Goal: Task Accomplishment & Management: Manage account settings

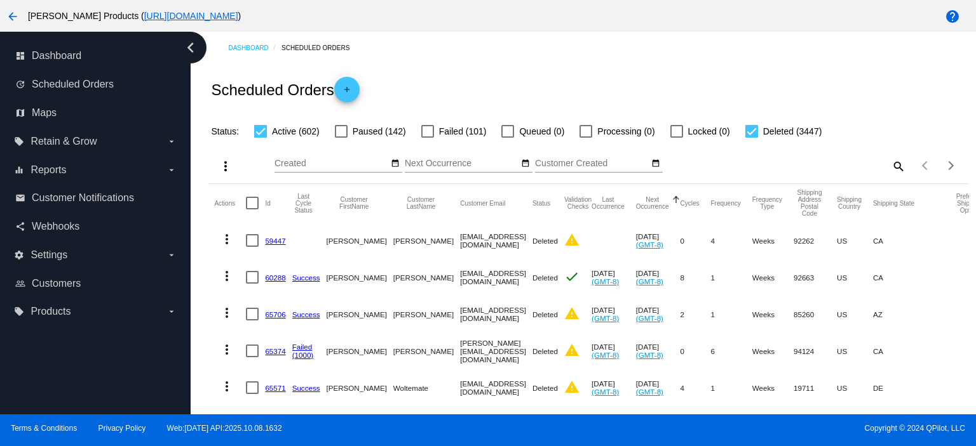
click at [890, 164] on mat-icon "search" at bounding box center [897, 166] width 15 height 20
click at [717, 164] on input "Search" at bounding box center [810, 164] width 189 height 10
paste input "[PERSON_NAME][EMAIL_ADDRESS][PERSON_NAME][DOMAIN_NAME]"
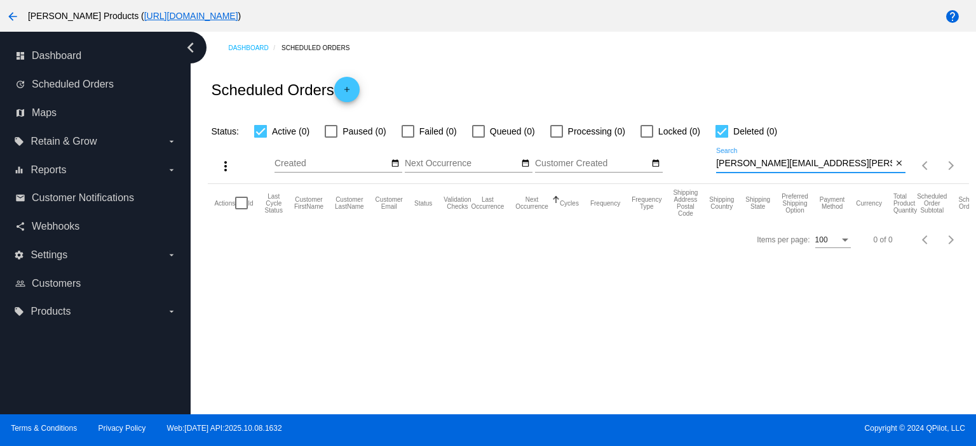
type input "[PERSON_NAME][EMAIL_ADDRESS][PERSON_NAME][DOMAIN_NAME]"
click at [347, 84] on span "add" at bounding box center [346, 92] width 15 height 31
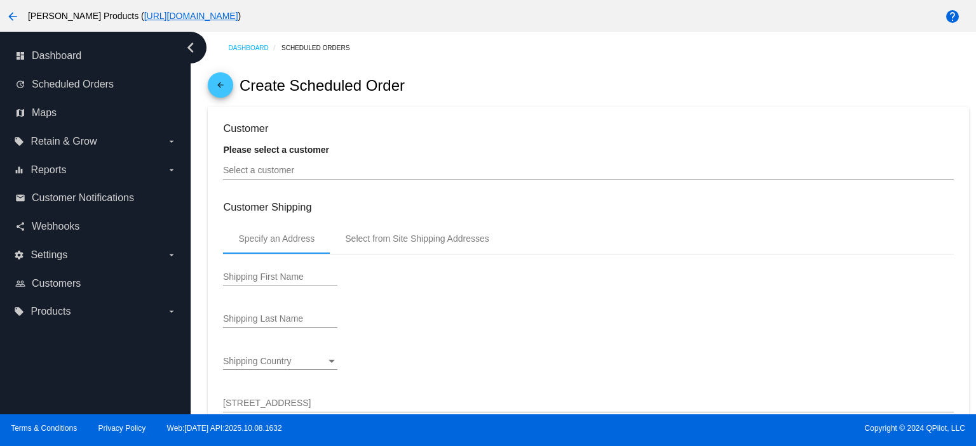
type input "[DATE]"
click at [282, 175] on input "Select a customer" at bounding box center [588, 171] width 730 height 10
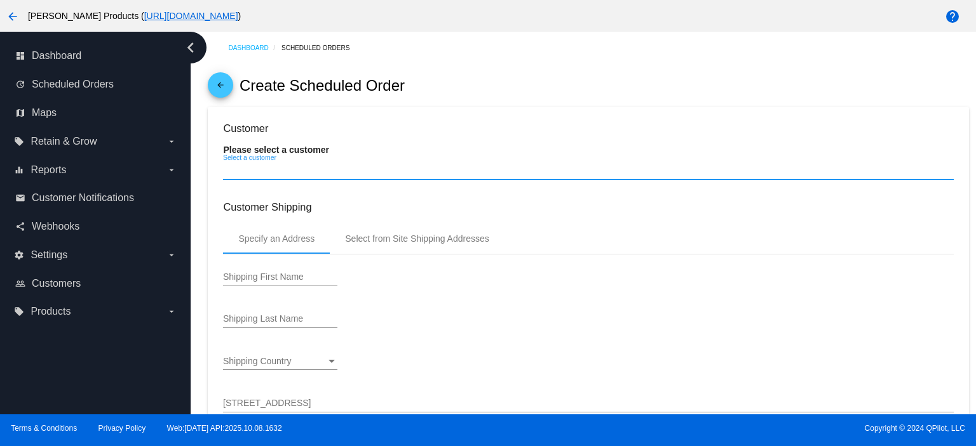
paste input "[PERSON_NAME][EMAIL_ADDRESS][PERSON_NAME][DOMAIN_NAME]"
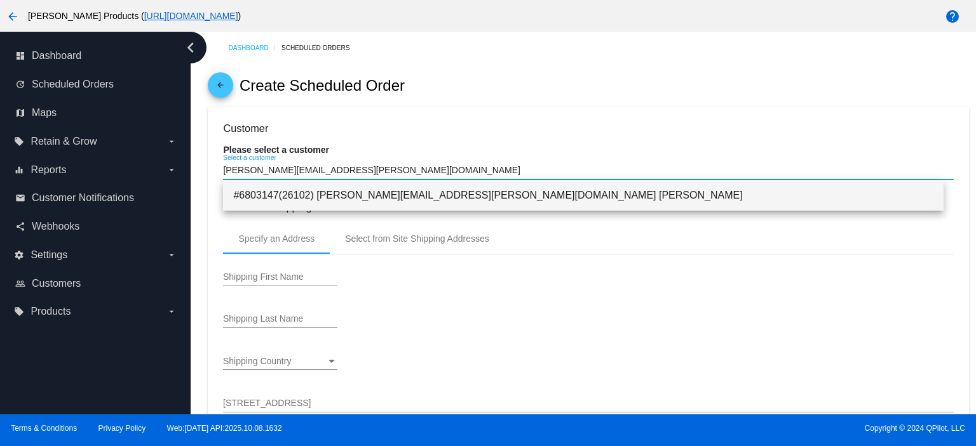
type input "[PERSON_NAME][EMAIL_ADDRESS][PERSON_NAME][DOMAIN_NAME]"
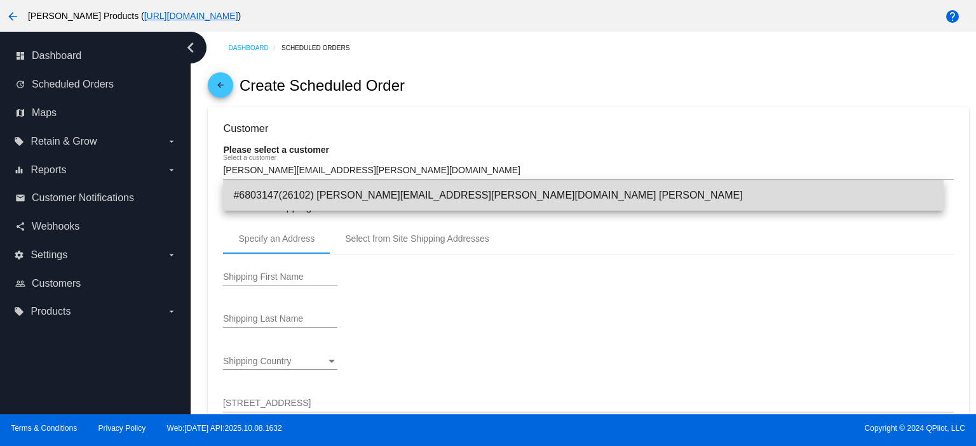
click at [354, 195] on span "#6803147(26102) [PERSON_NAME][EMAIL_ADDRESS][PERSON_NAME][DOMAIN_NAME] [PERSON_…" at bounding box center [583, 195] width 700 height 30
type input "[PERSON_NAME]"
type input "[STREET_ADDRESS]"
type input "[GEOGRAPHIC_DATA]"
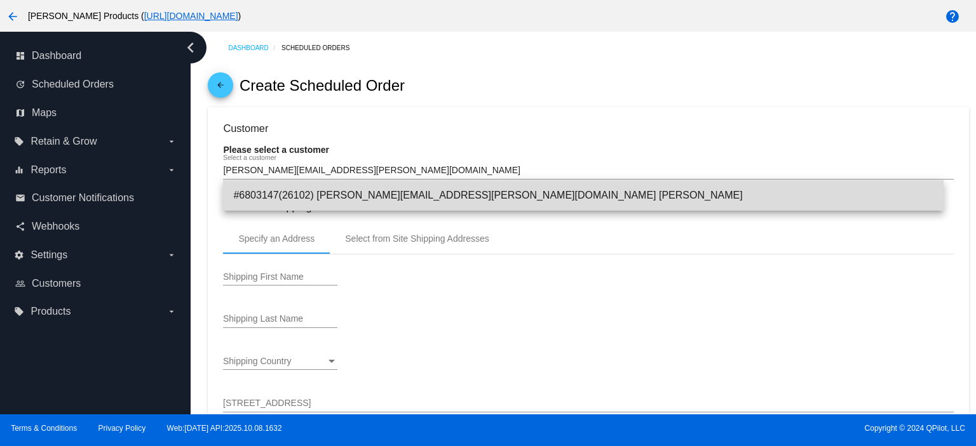
type input "90066"
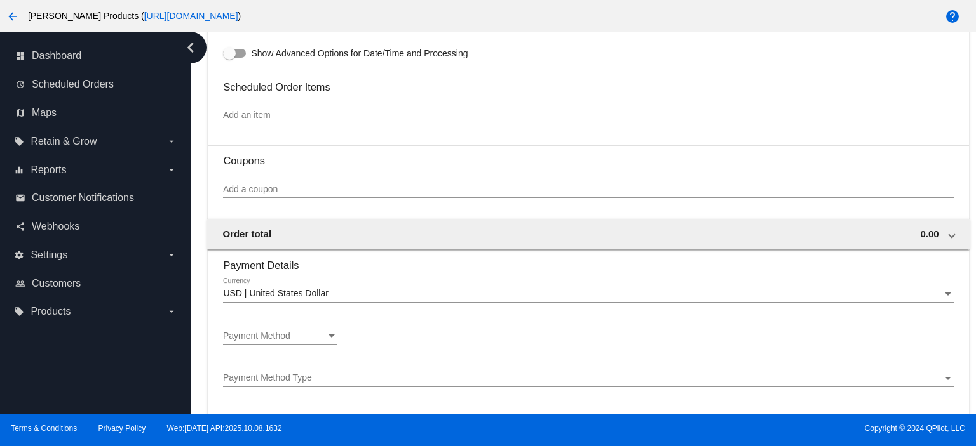
scroll to position [762, 0]
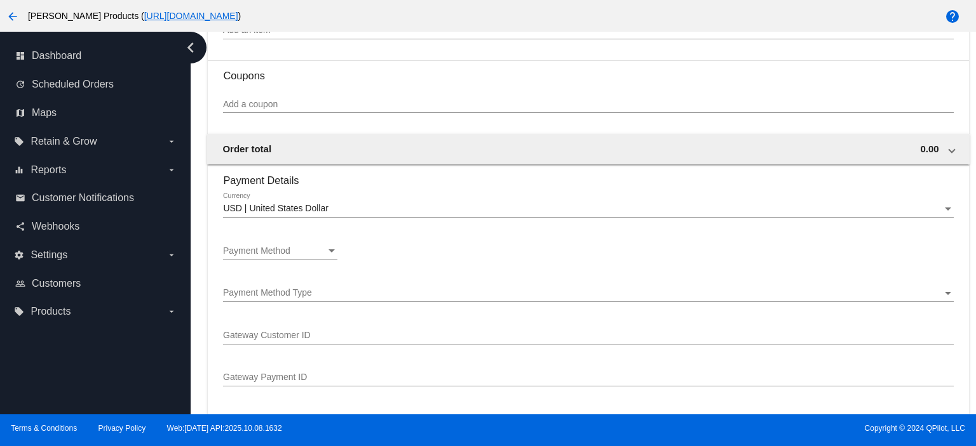
click at [259, 255] on span "Payment Method" at bounding box center [256, 251] width 67 height 10
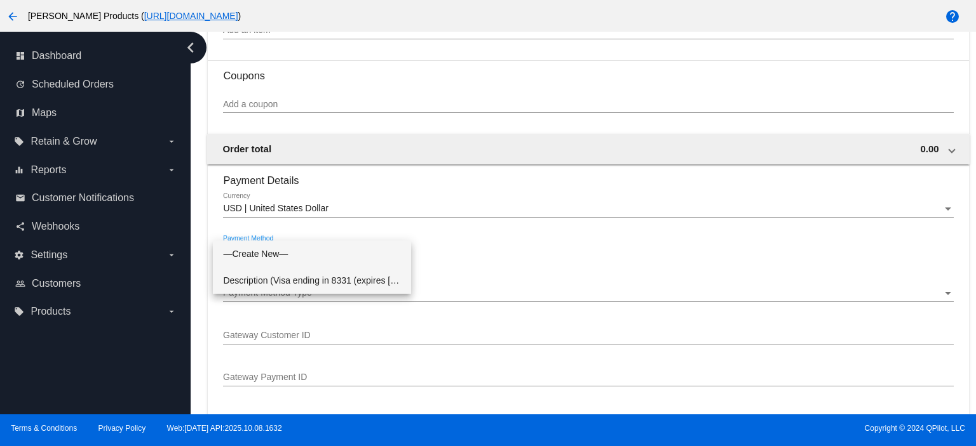
click at [270, 283] on span "Description (Visa ending in 8331 (expires [CREDIT_CARD_DATA])) GatewayCustomerI…" at bounding box center [312, 280] width 178 height 27
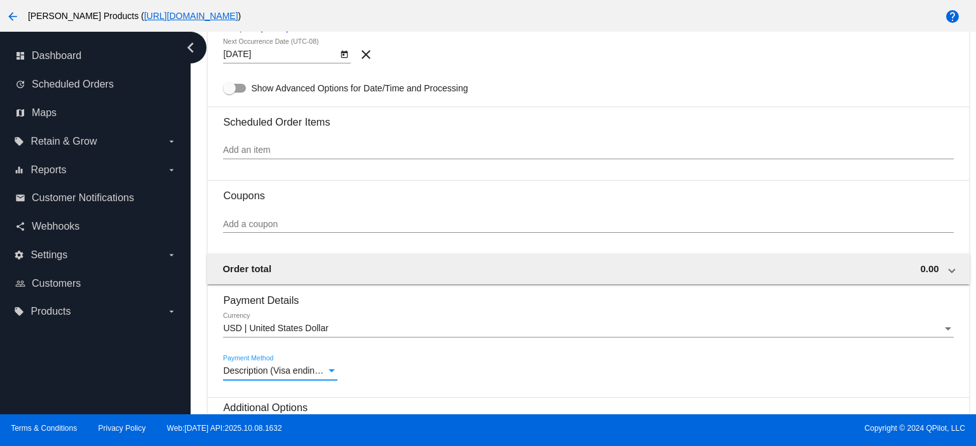
scroll to position [677, 0]
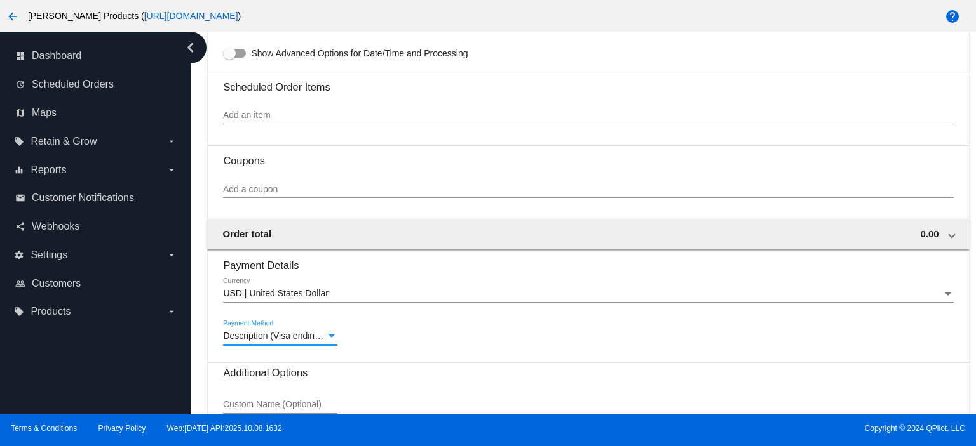
click at [261, 335] on span "Description (Visa ending in 8331 (expires [CREDIT_CARD_DATA])) GatewayCustomerI…" at bounding box center [566, 336] width 686 height 10
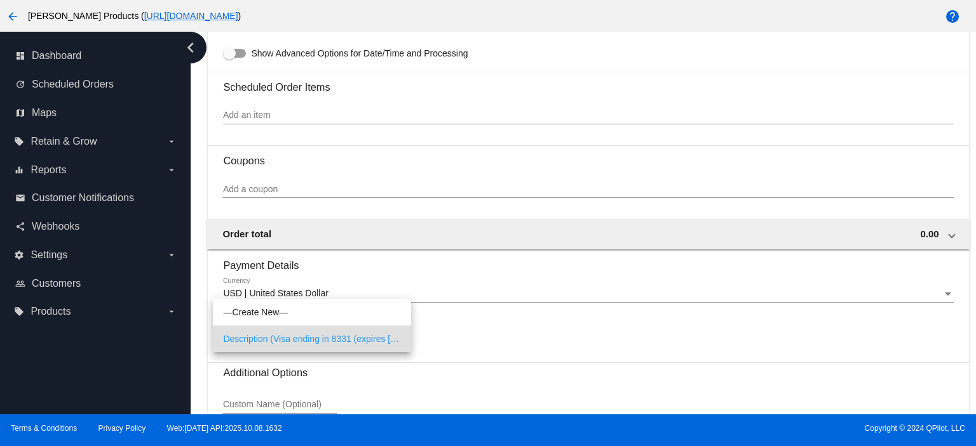
click at [559, 91] on div at bounding box center [488, 223] width 976 height 446
click at [546, 106] on div "Add an item" at bounding box center [588, 112] width 730 height 25
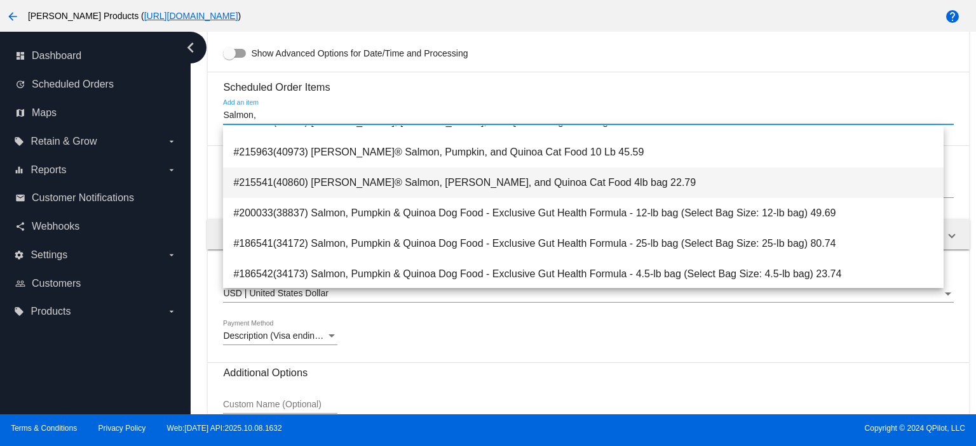
scroll to position [84, 0]
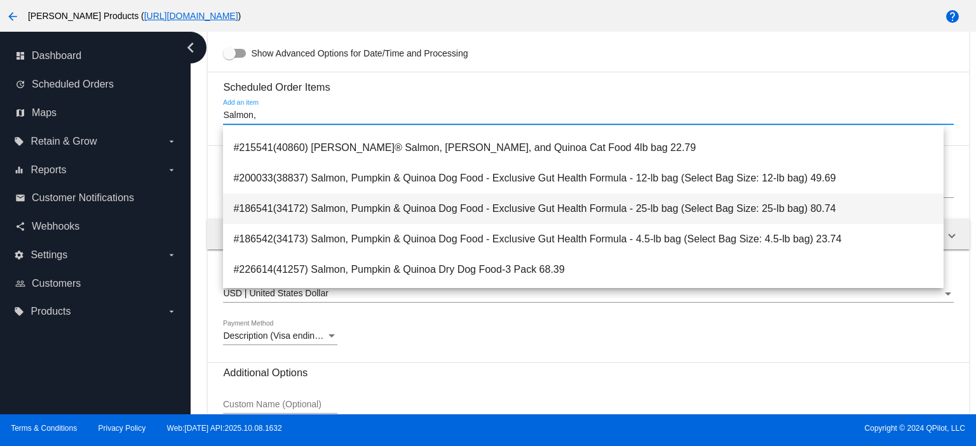
type input "Salmon,"
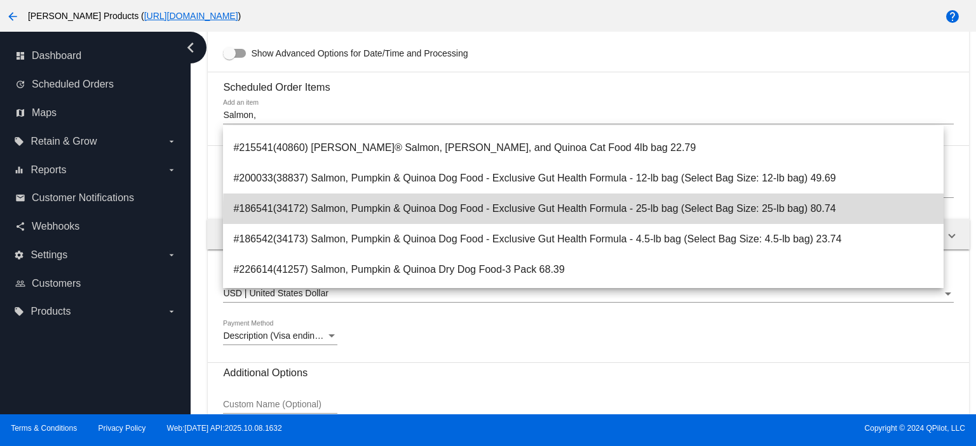
click at [618, 211] on span "#186541(34172) Salmon, Pumpkin & Quinoa Dog Food - Exclusive Gut Health Formula…" at bounding box center [583, 209] width 700 height 30
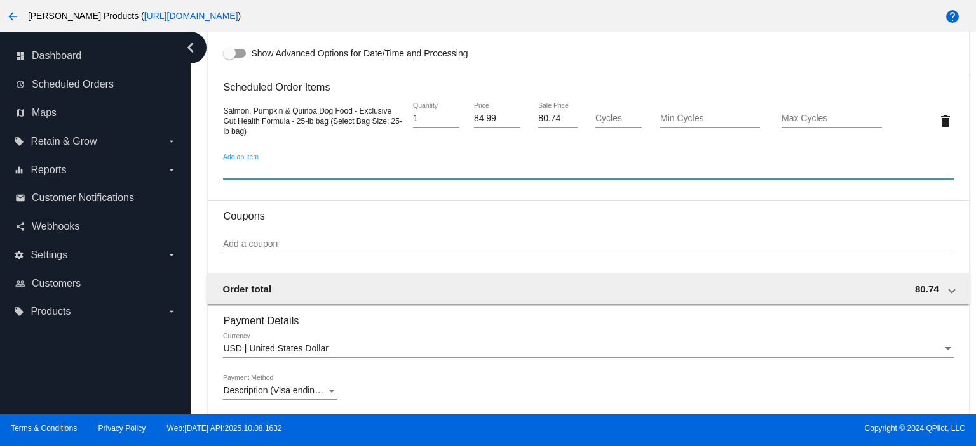
scroll to position [423, 0]
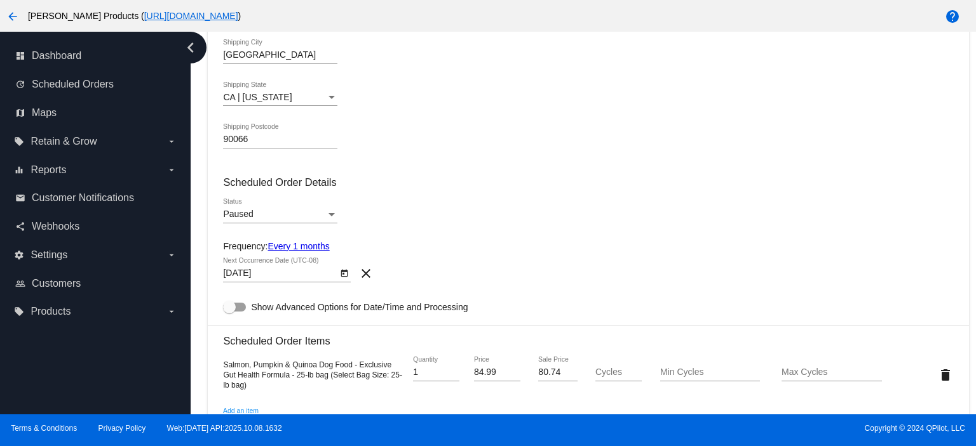
click at [279, 246] on link "Every 1 months" at bounding box center [298, 246] width 62 height 10
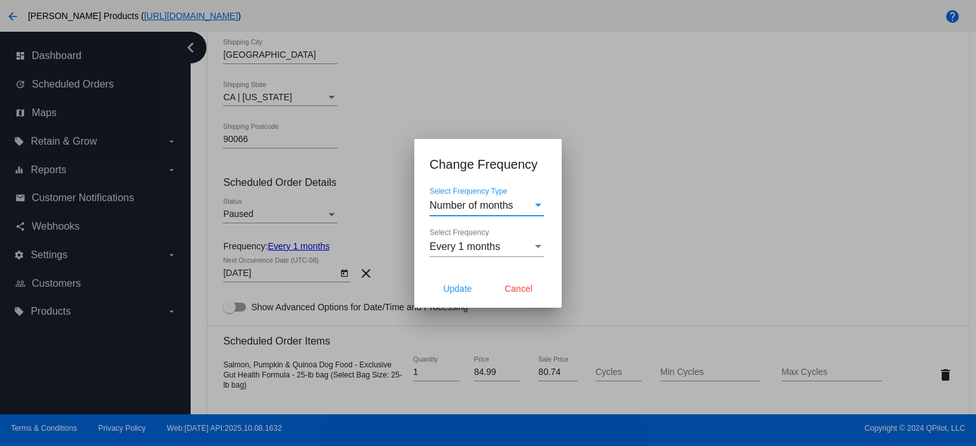
click at [486, 206] on span "Number of months" at bounding box center [471, 205] width 84 height 11
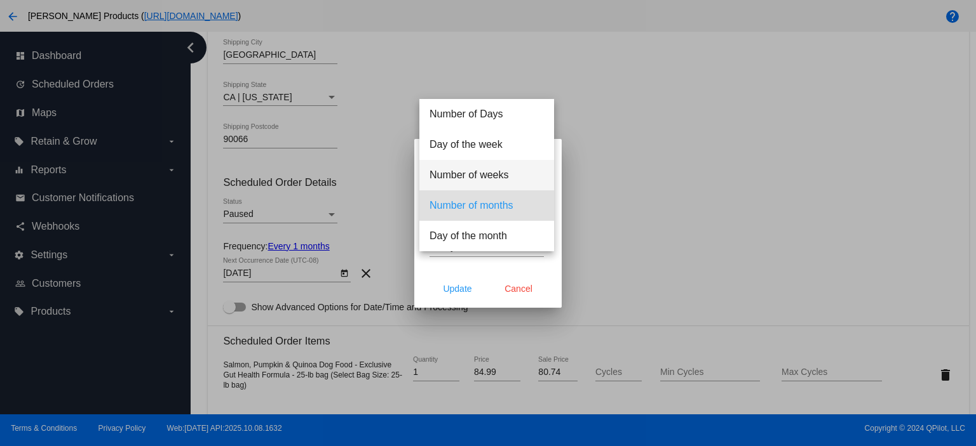
click at [478, 180] on span "Number of weeks" at bounding box center [486, 175] width 114 height 30
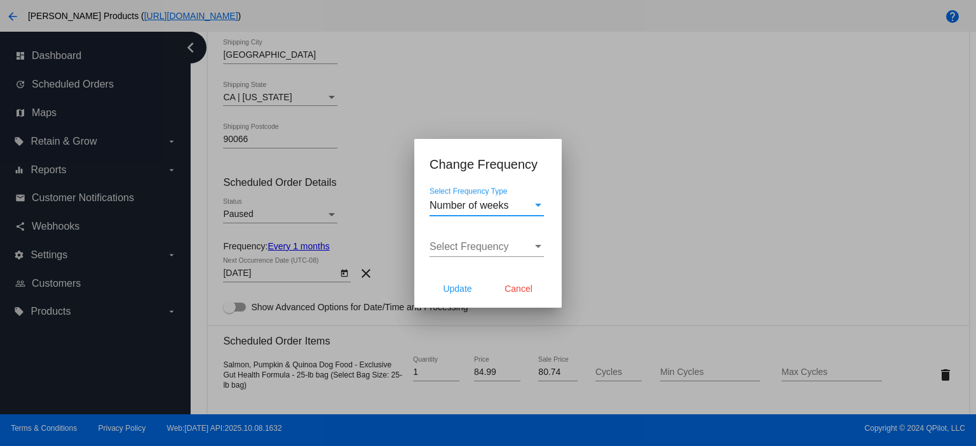
click at [471, 241] on span "Select Frequency" at bounding box center [468, 246] width 79 height 11
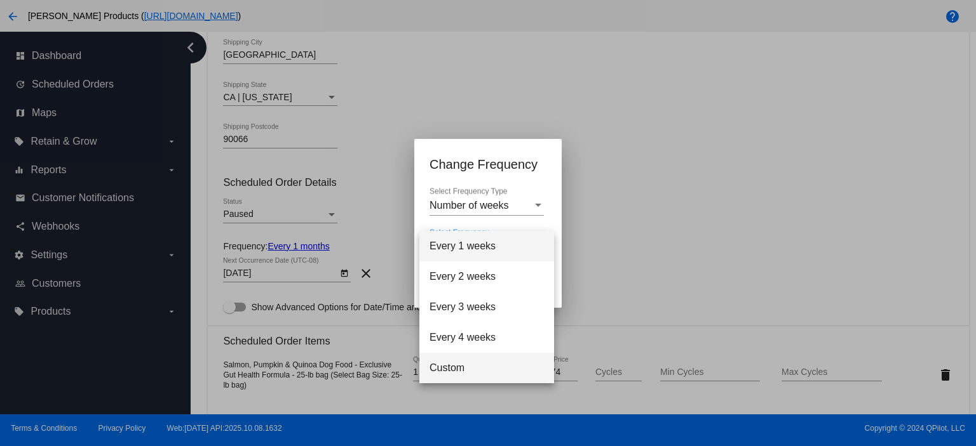
click at [457, 363] on span "Custom" at bounding box center [486, 368] width 114 height 30
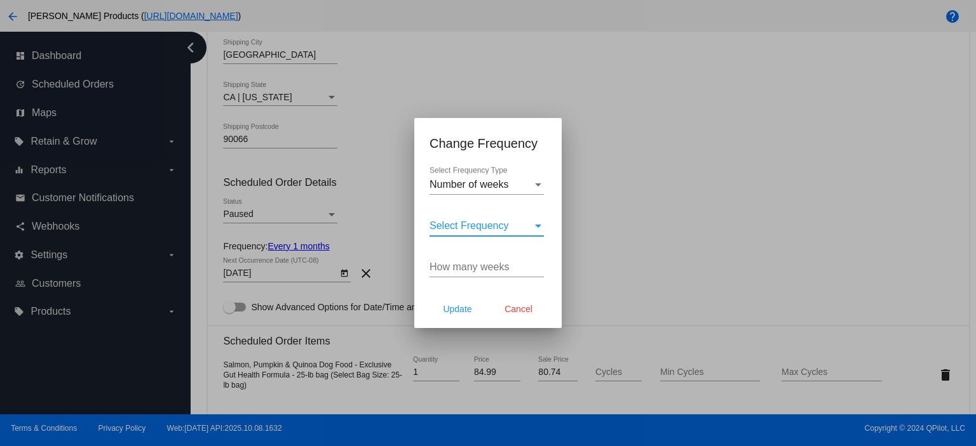
click at [448, 267] on input "How many weeks" at bounding box center [486, 267] width 114 height 11
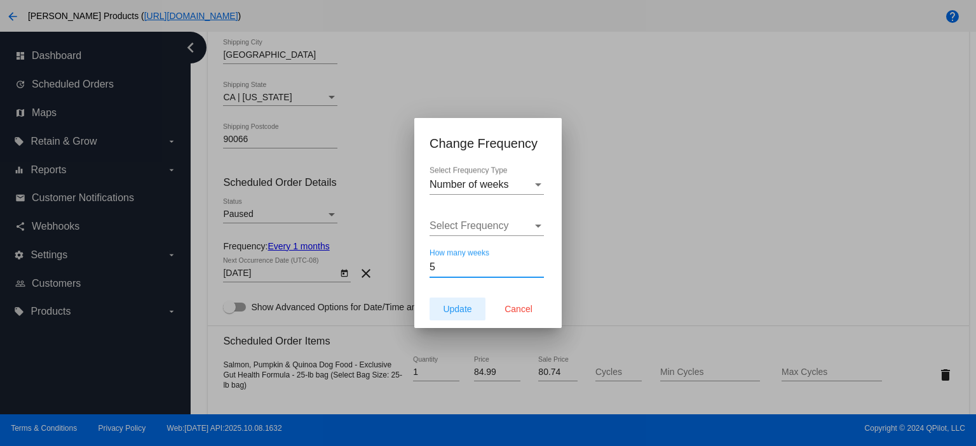
type input "5"
click at [450, 307] on span "Update" at bounding box center [457, 309] width 29 height 10
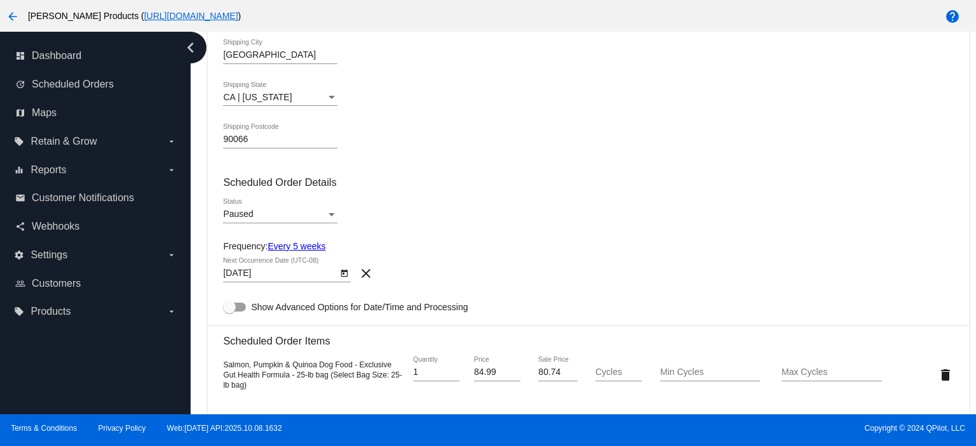
type input "[DATE]"
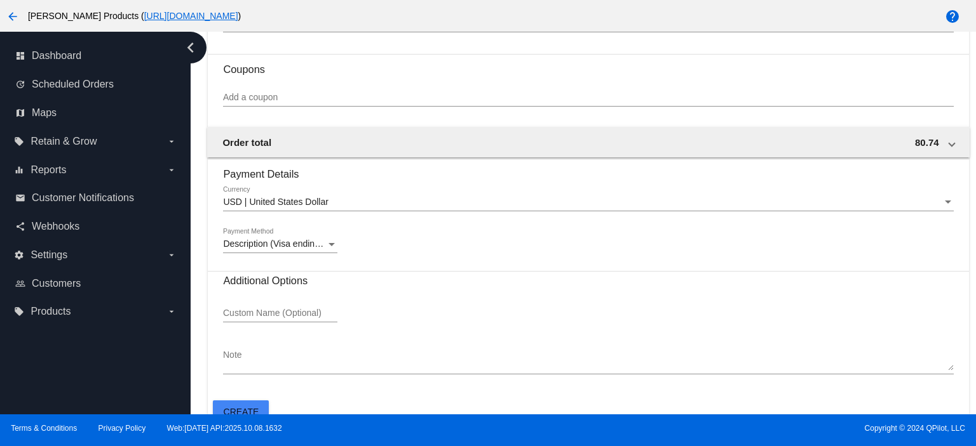
scroll to position [841, 0]
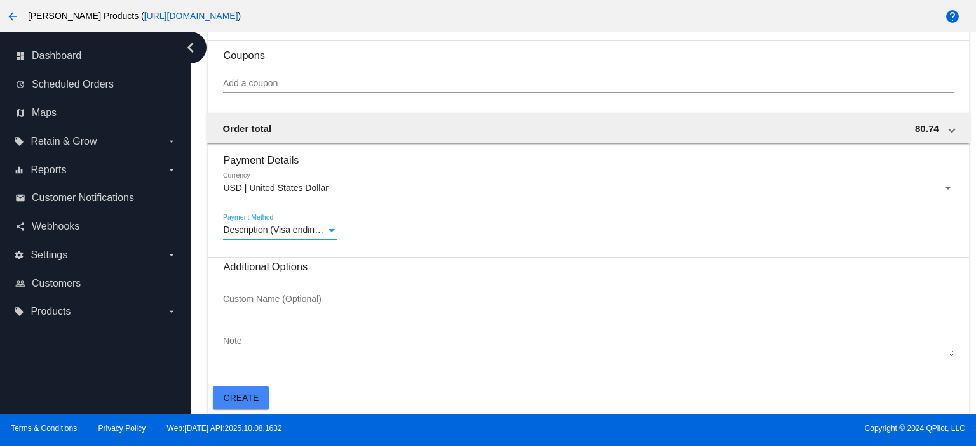
click at [297, 233] on span "Description (Visa ending in 8331 (expires [CREDIT_CARD_DATA])) GatewayCustomerI…" at bounding box center [566, 230] width 686 height 10
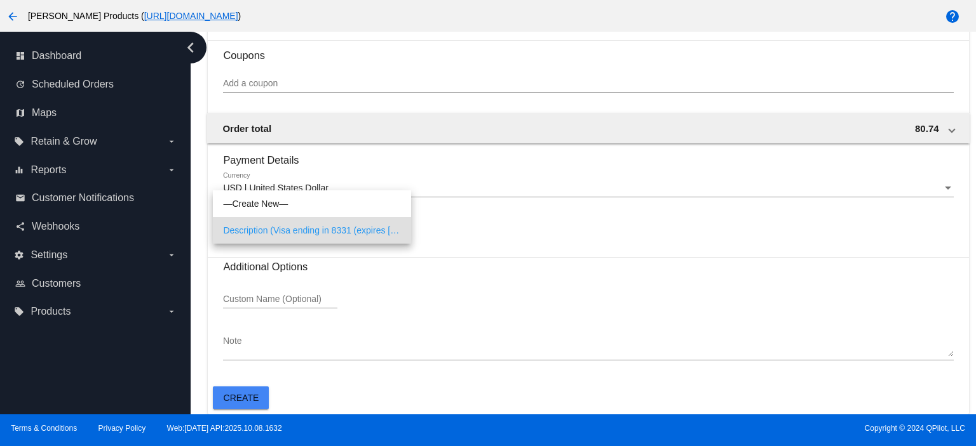
click at [439, 242] on div at bounding box center [488, 223] width 976 height 446
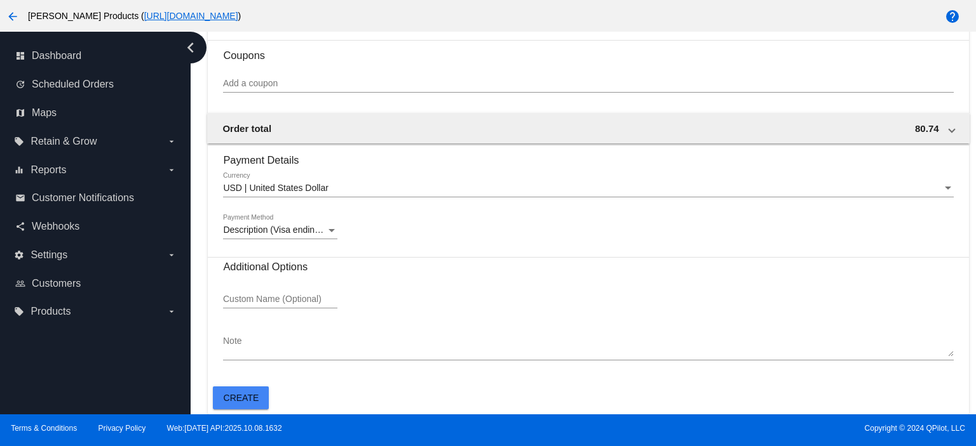
click at [252, 393] on span "Create" at bounding box center [242, 398] width 36 height 10
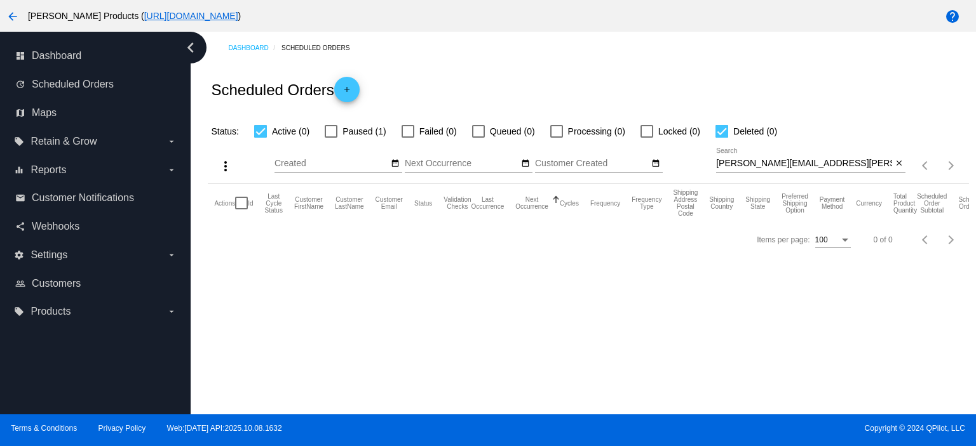
click at [332, 130] on div at bounding box center [331, 131] width 13 height 13
click at [331, 138] on input "Paused (1)" at bounding box center [330, 138] width 1 height 1
checkbox input "true"
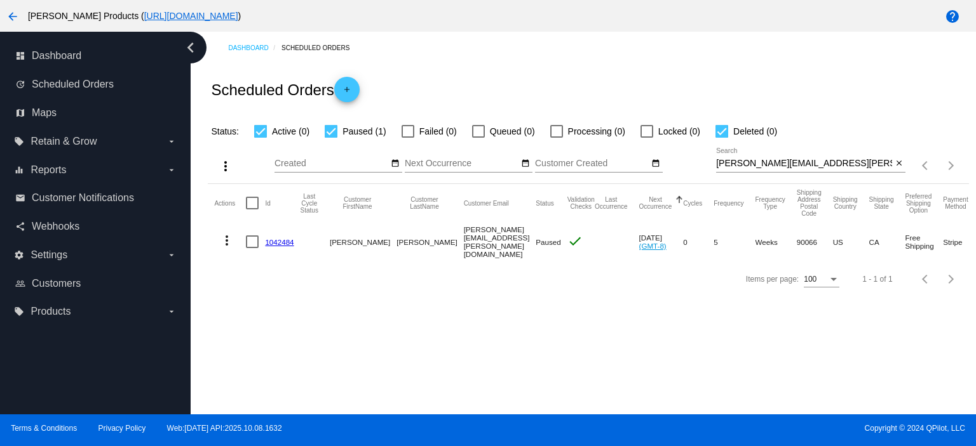
click at [282, 241] on link "1042484" at bounding box center [279, 242] width 29 height 8
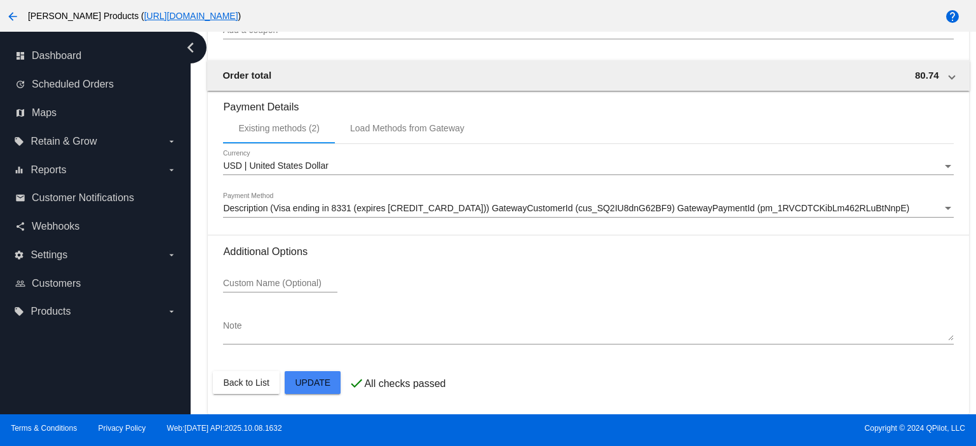
scroll to position [1085, 0]
click at [323, 210] on span "Description (Visa ending in 8331 (expires [CREDIT_CARD_DATA])) GatewayCustomerI…" at bounding box center [566, 208] width 686 height 10
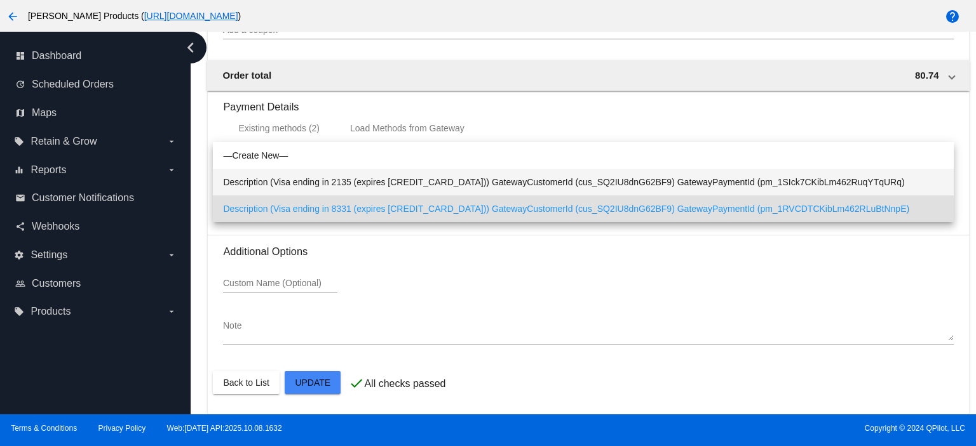
click at [335, 180] on span "Description (Visa ending in 2135 (expires [CREDIT_CARD_DATA])) GatewayCustomerI…" at bounding box center [583, 182] width 720 height 27
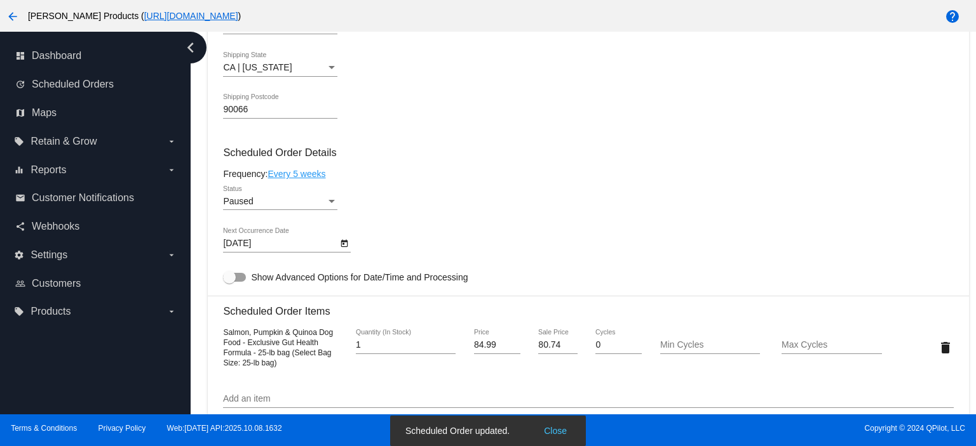
scroll to position [492, 0]
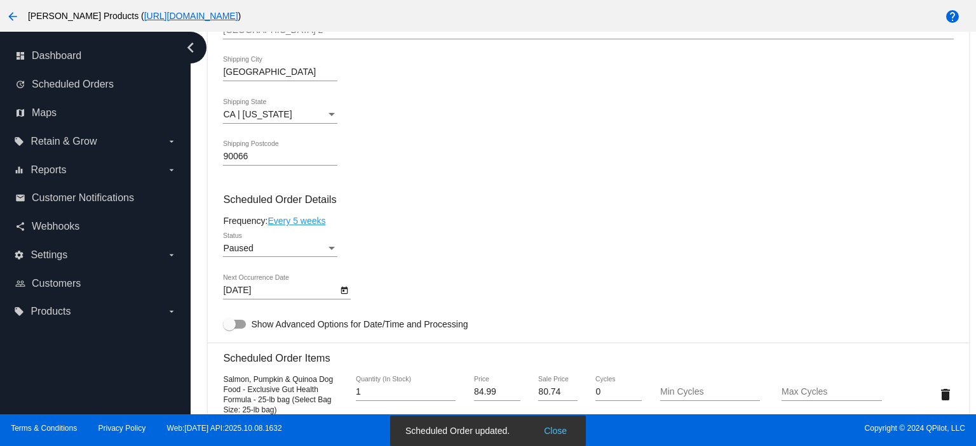
click at [276, 250] on div "Paused" at bounding box center [274, 249] width 103 height 10
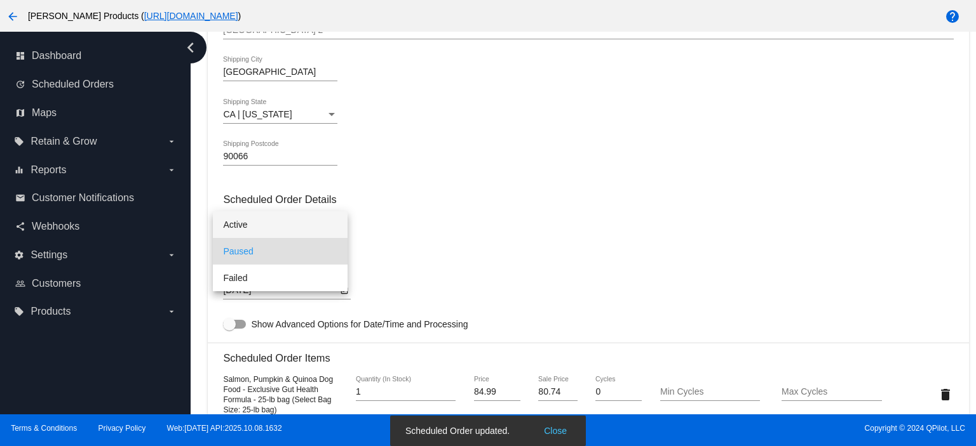
click at [262, 230] on span "Active" at bounding box center [280, 224] width 114 height 27
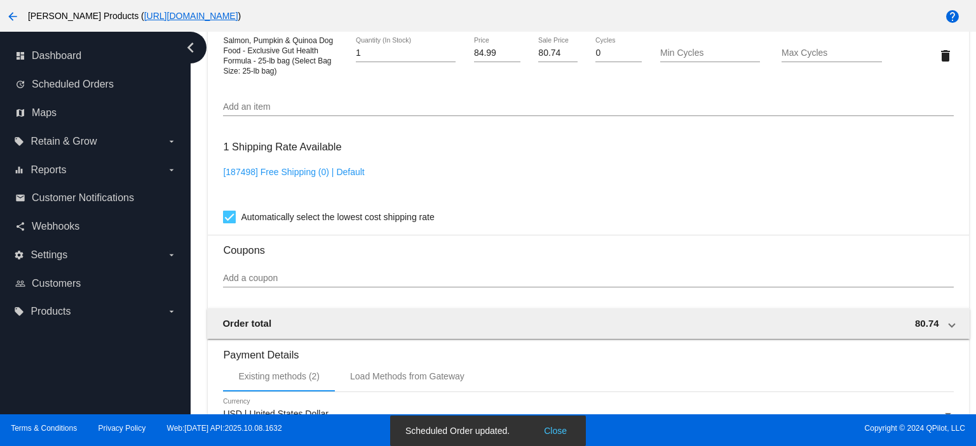
scroll to position [1085, 0]
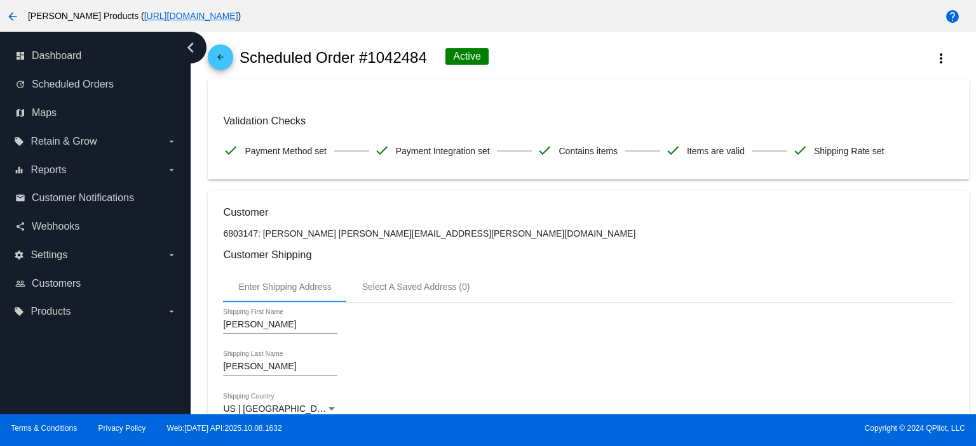
scroll to position [0, 0]
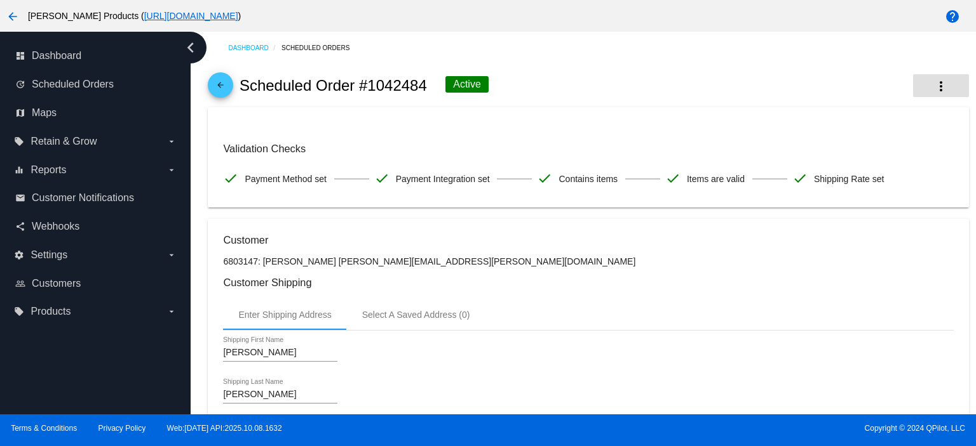
click at [929, 77] on button "more_vert" at bounding box center [941, 85] width 56 height 23
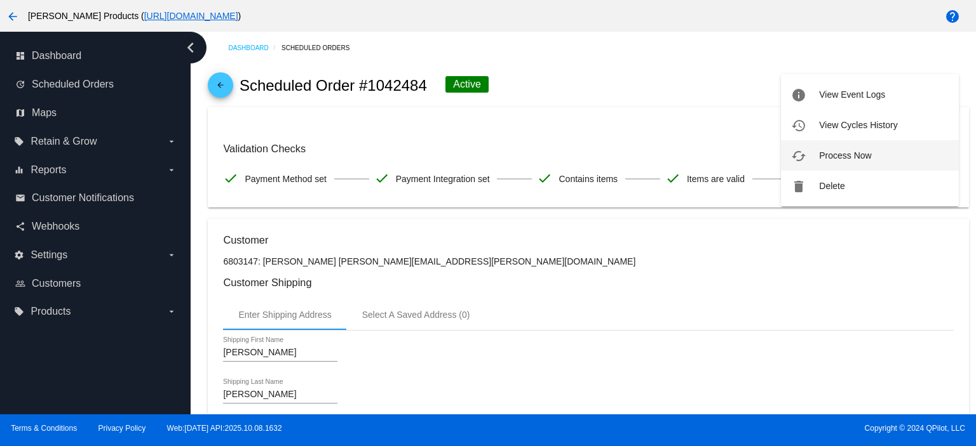
click at [864, 154] on span "Process Now" at bounding box center [845, 156] width 52 height 10
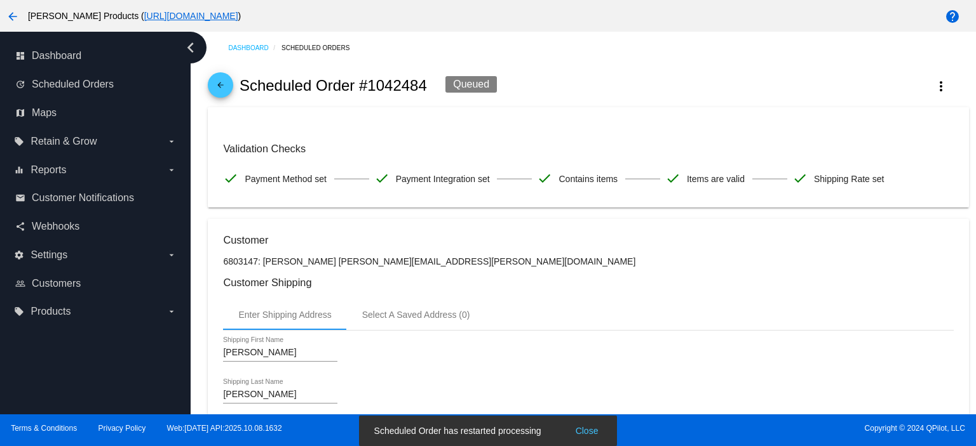
click at [220, 88] on mat-icon "arrow_back" at bounding box center [220, 88] width 15 height 15
